Goal: Navigation & Orientation: Find specific page/section

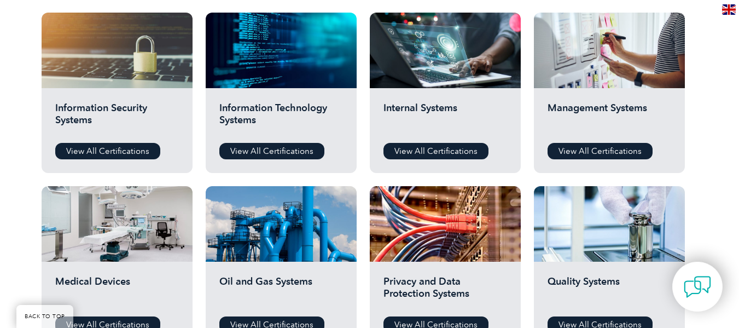
scroll to position [581, 0]
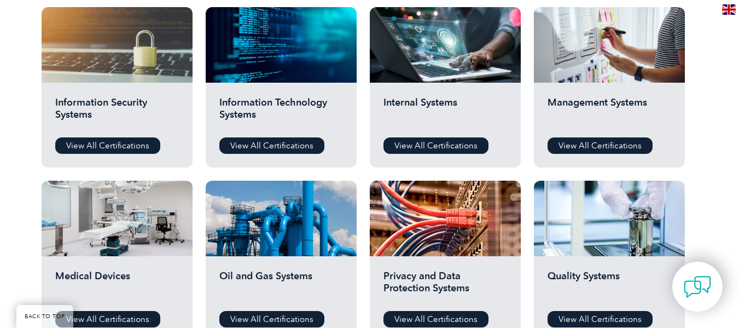
drag, startPoint x: 747, startPoint y: 30, endPoint x: 741, endPoint y: 143, distance: 113.4
click at [739, 143] on html "BACK TO TOP Leading the way to excellence ▼" at bounding box center [369, 209] width 739 height 1580
click at [609, 144] on link "View All Certifications" at bounding box center [600, 145] width 105 height 16
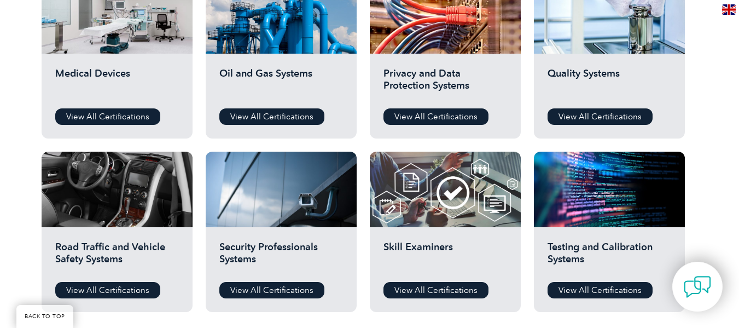
scroll to position [769, 0]
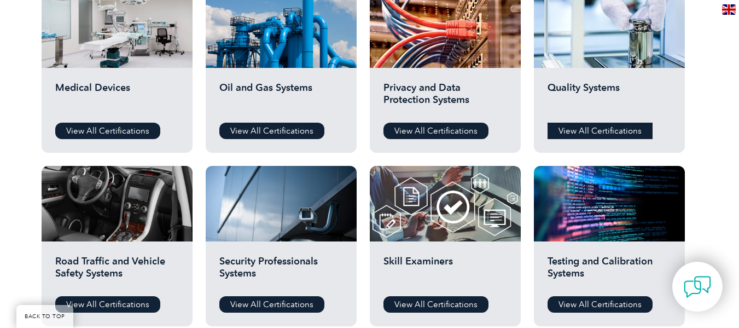
click at [590, 135] on link "View All Certifications" at bounding box center [600, 131] width 105 height 16
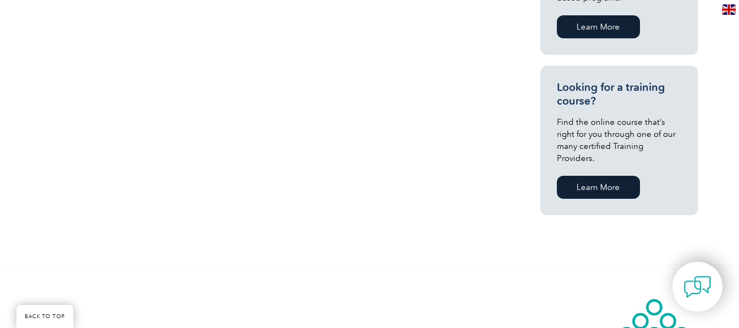
scroll to position [700, 0]
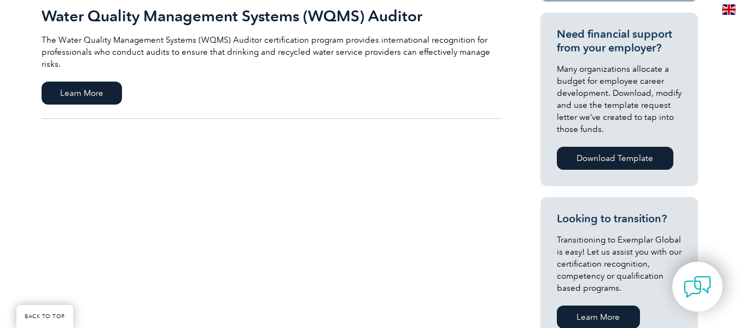
scroll to position [432, 0]
